Goal: Task Accomplishment & Management: Complete application form

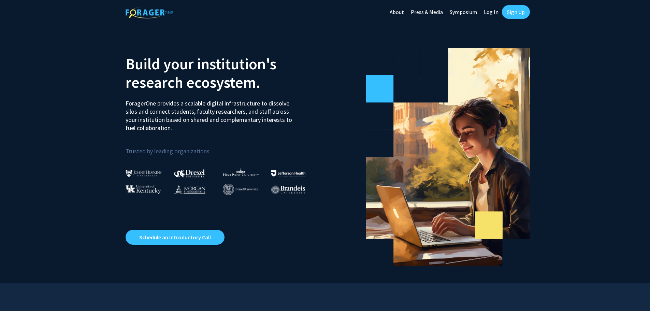
click at [520, 8] on link "Sign Up" at bounding box center [516, 12] width 28 height 14
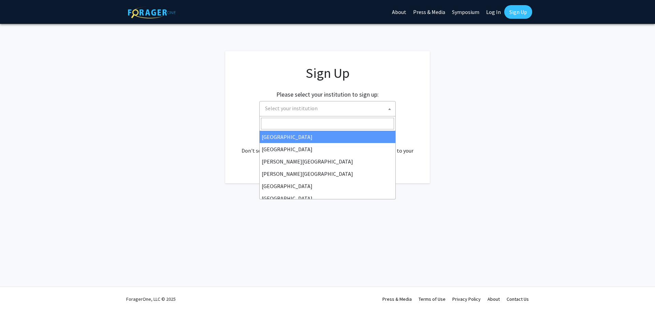
click at [317, 111] on span "Select your institution" at bounding box center [328, 108] width 133 height 14
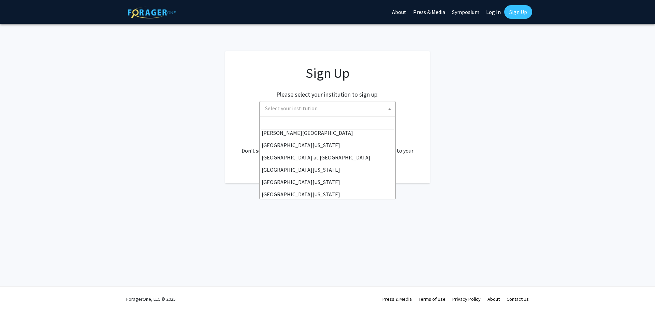
scroll to position [239, 0]
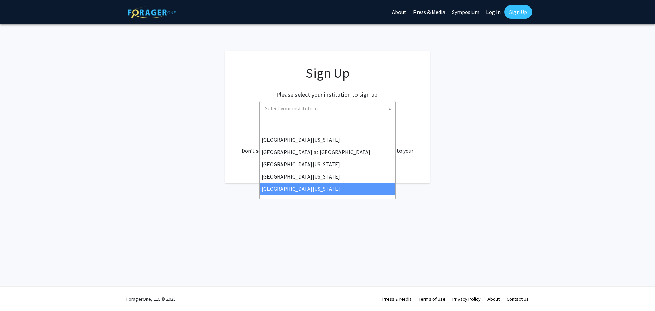
select select "33"
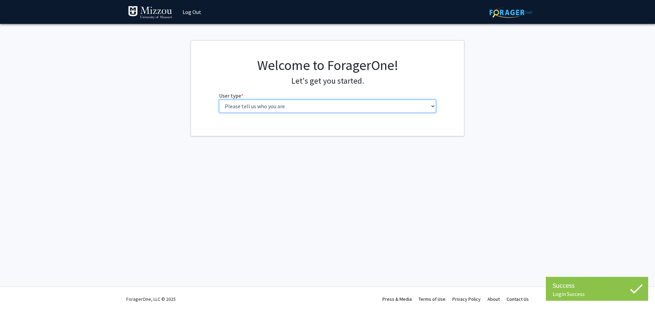
click at [299, 105] on select "Please tell us who you are Undergraduate Student Master's Student Doctoral Cand…" at bounding box center [327, 106] width 217 height 13
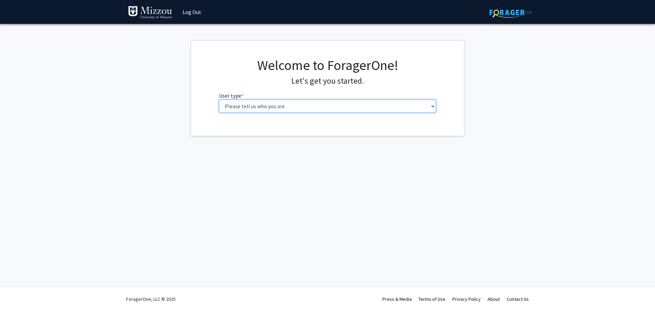
select select "6: adminAssistant"
click at [219, 100] on select "Please tell us who you are Undergraduate Student Master's Student Doctoral Cand…" at bounding box center [327, 106] width 217 height 13
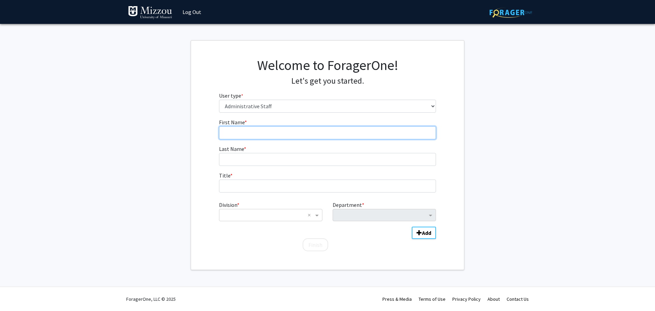
click at [240, 134] on input "First Name * required" at bounding box center [327, 132] width 217 height 13
type input "[PERSON_NAME]"
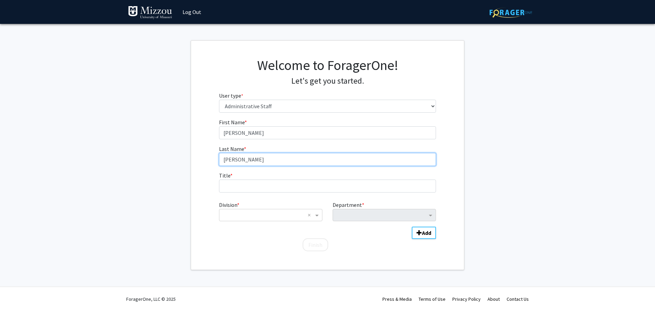
type input "[PERSON_NAME]"
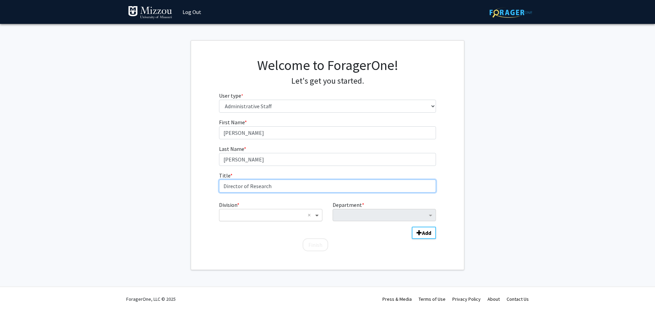
type input "Director of Research"
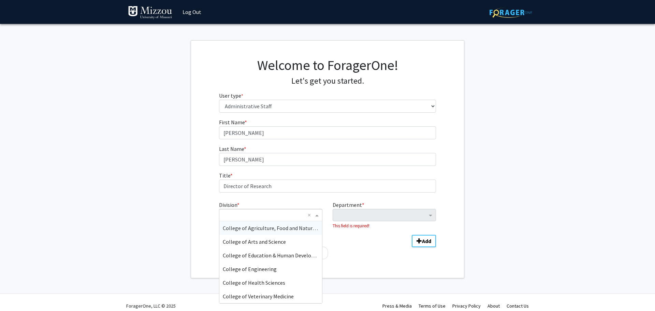
click at [316, 215] on span "Division" at bounding box center [317, 215] width 9 height 8
click at [256, 254] on span "College of Education & Human Development" at bounding box center [272, 255] width 104 height 7
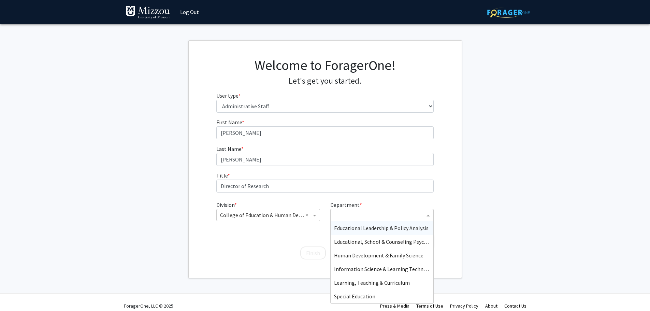
click at [427, 214] on span "Department" at bounding box center [429, 215] width 9 height 8
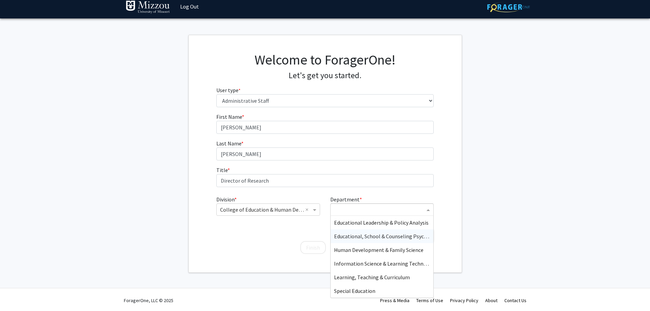
scroll to position [7, 0]
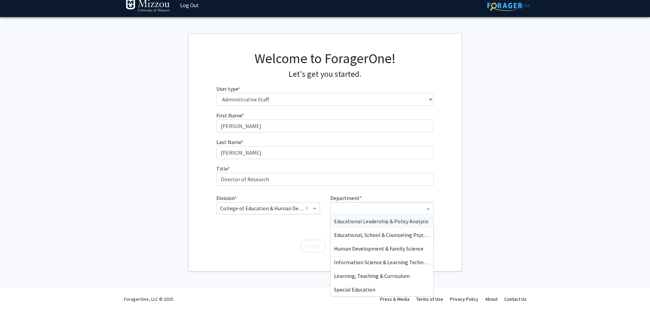
click at [383, 206] on input "Department" at bounding box center [379, 208] width 91 height 8
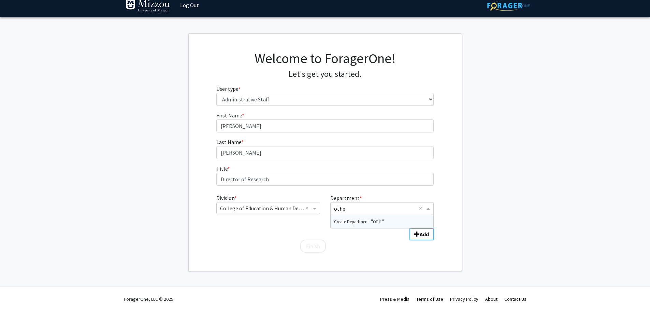
type input "other"
click at [380, 239] on form "First Name * required [PERSON_NAME] Last Name * required [PERSON_NAME] Title * …" at bounding box center [324, 178] width 217 height 135
click at [421, 236] on b "Add" at bounding box center [424, 234] width 9 height 7
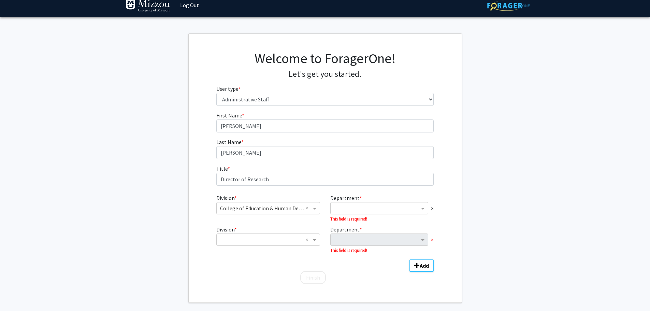
click at [432, 239] on span "×" at bounding box center [432, 239] width 3 height 8
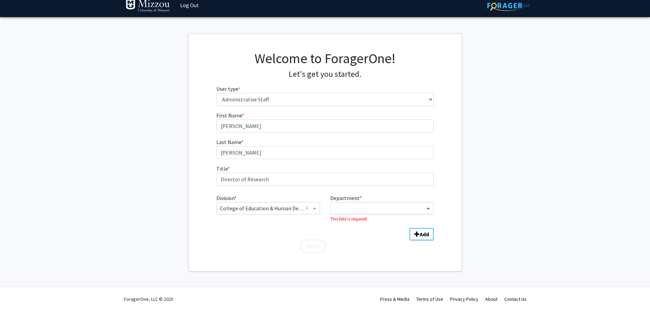
click at [429, 208] on span "Department" at bounding box center [429, 208] width 9 height 8
click at [102, 245] on fg-get-started "Welcome to ForagerOne! Let's get you started. User type * required Please tell …" at bounding box center [325, 152] width 650 height 238
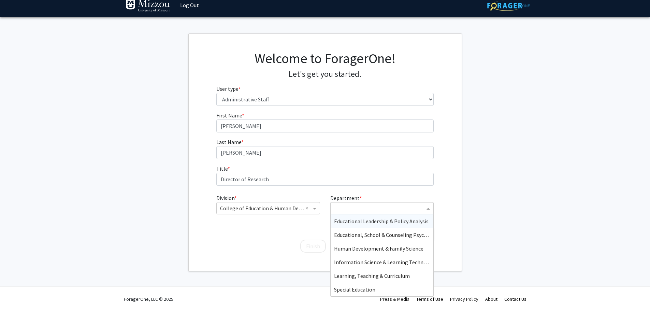
click at [427, 210] on span "Department" at bounding box center [429, 208] width 9 height 8
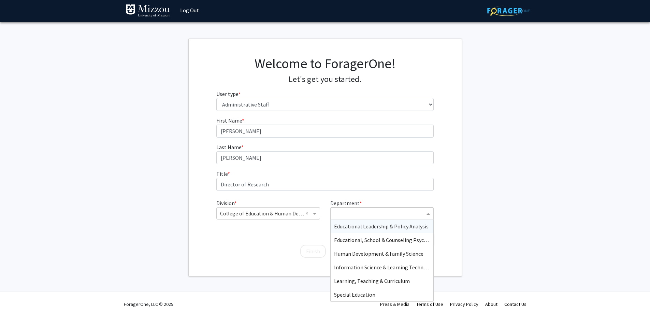
scroll to position [0, 0]
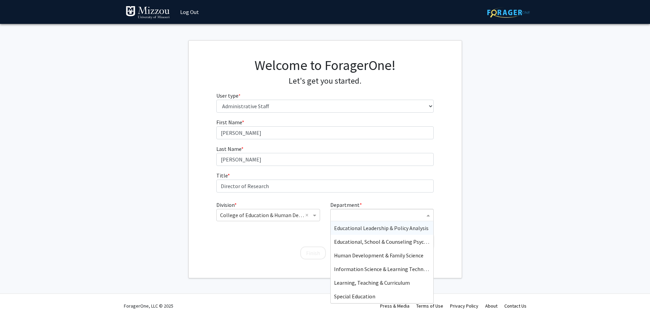
click at [342, 217] on input "Department" at bounding box center [379, 215] width 91 height 8
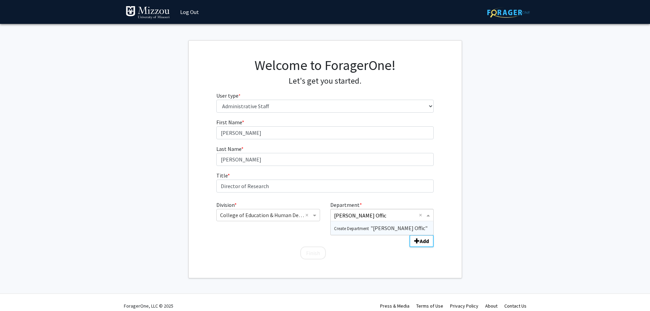
type input "Dean's Office"
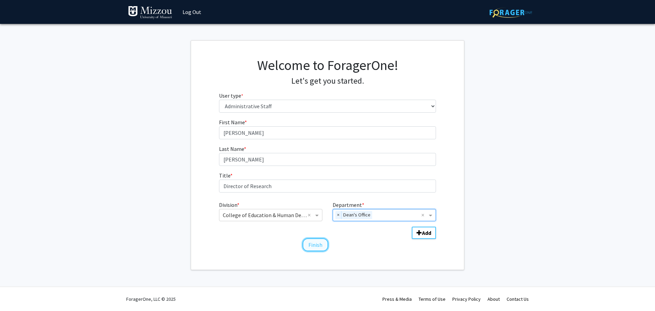
click at [312, 246] on button "Finish" at bounding box center [316, 244] width 26 height 13
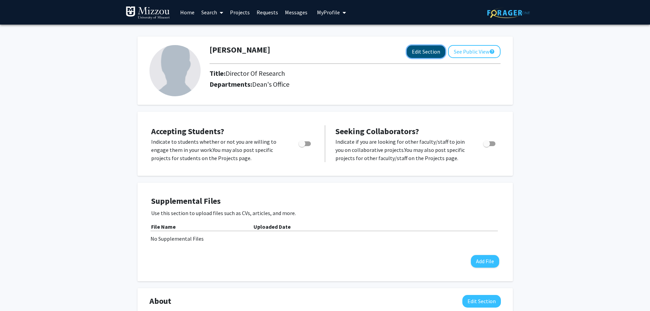
click at [425, 52] on button "Edit Section" at bounding box center [426, 51] width 39 height 13
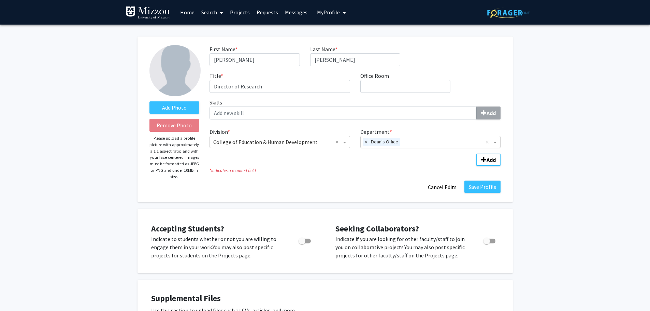
click at [406, 141] on input "Department" at bounding box center [444, 142] width 84 height 8
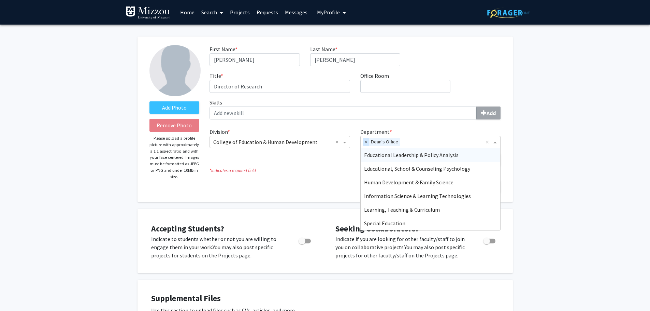
click at [366, 141] on span "×" at bounding box center [366, 142] width 6 height 8
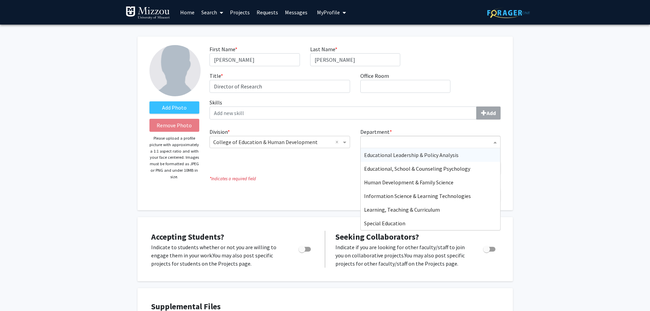
click at [367, 142] on input "Department" at bounding box center [428, 142] width 128 height 8
type input "O"
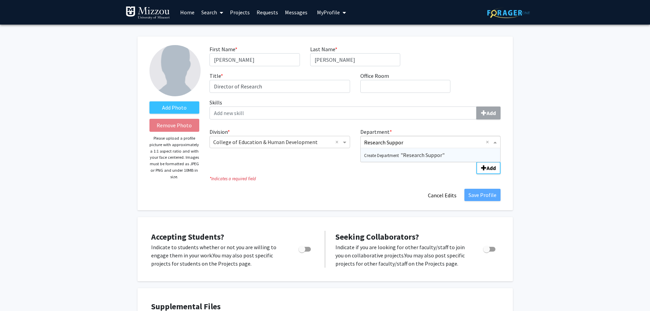
type input "Research Support"
click at [423, 181] on icon "* Indicates a required field" at bounding box center [354, 178] width 291 height 6
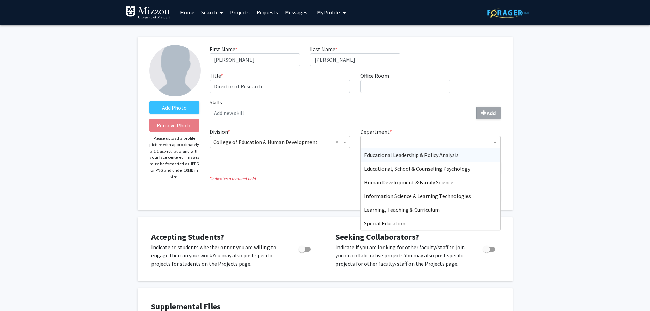
click at [374, 143] on input "Department" at bounding box center [428, 142] width 128 height 8
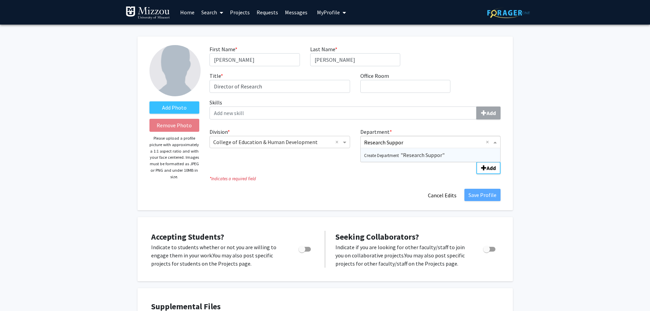
type input "Research Support"
click at [486, 167] on span "Add Division/Department" at bounding box center [483, 167] width 5 height 5
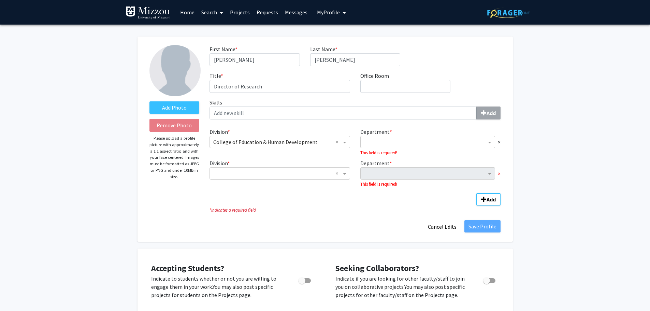
click at [498, 175] on span "×" at bounding box center [499, 173] width 3 height 8
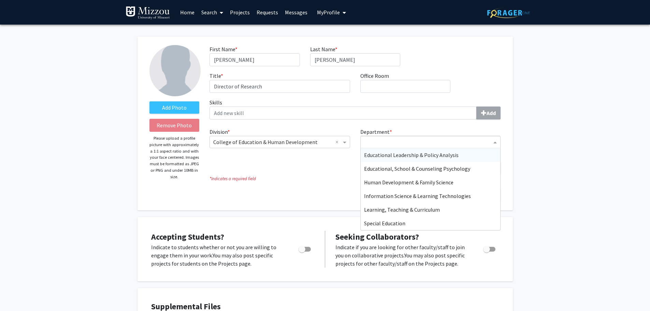
click at [375, 141] on input "Department" at bounding box center [428, 142] width 128 height 8
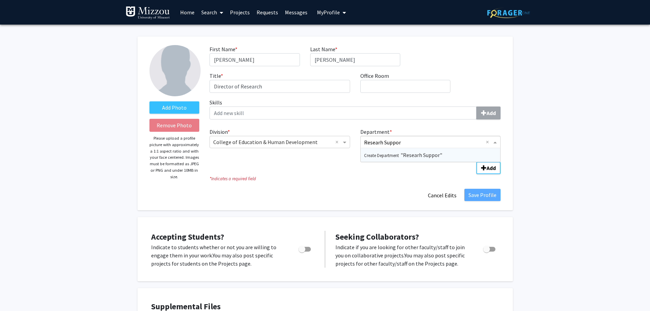
type input "Researh Support"
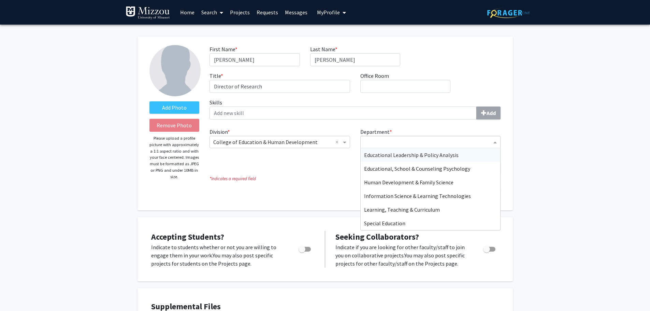
click at [377, 140] on input "Department" at bounding box center [428, 142] width 128 height 8
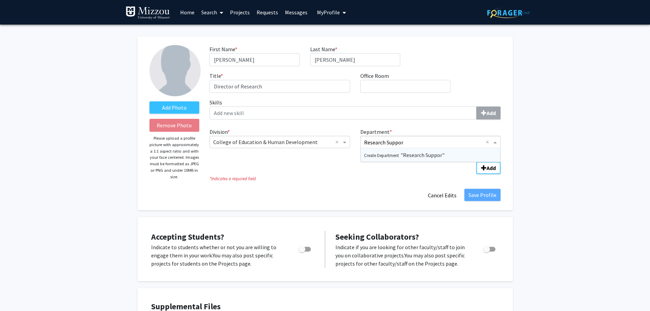
type input "Research Support"
click at [410, 142] on input "Research Support" at bounding box center [425, 142] width 122 height 8
click at [383, 156] on span "Create Department" at bounding box center [382, 154] width 36 height 5
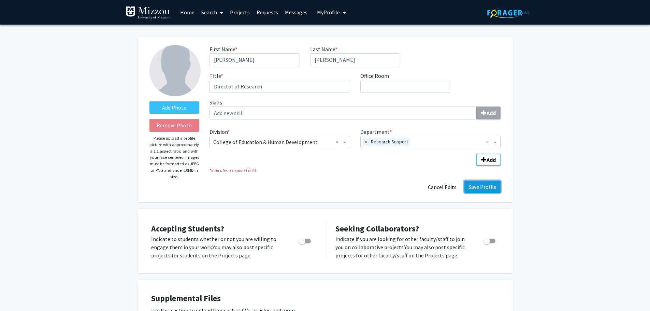
click at [485, 188] on button "Save Profile" at bounding box center [482, 186] width 36 height 12
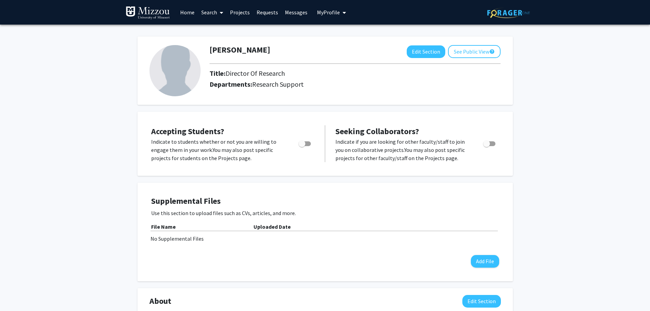
click at [189, 13] on link "Home" at bounding box center [187, 12] width 21 height 24
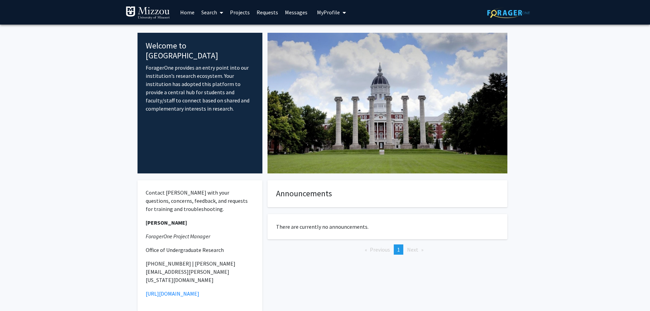
click at [218, 12] on span at bounding box center [220, 13] width 6 height 24
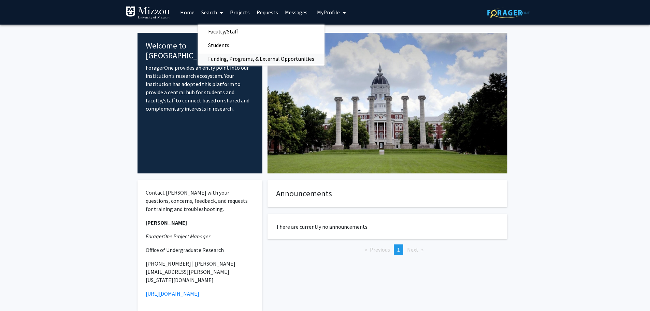
click at [227, 56] on span "Funding, Programs, & External Opportunities" at bounding box center [261, 59] width 127 height 14
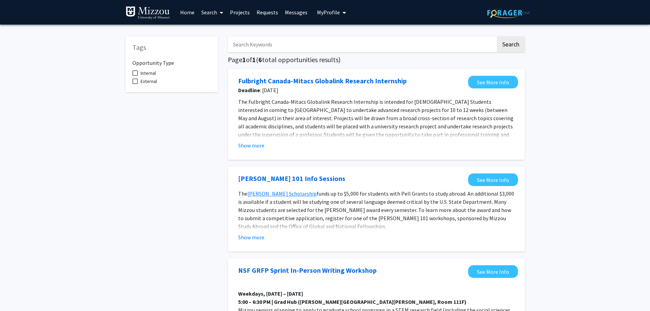
click at [215, 14] on link "Search" at bounding box center [212, 12] width 29 height 24
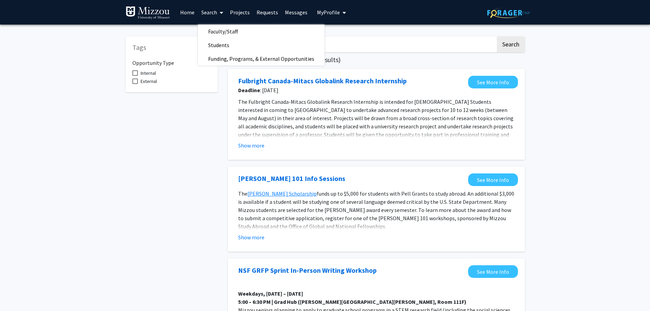
click at [243, 14] on link "Projects" at bounding box center [239, 12] width 27 height 24
